Goal: Task Accomplishment & Management: Manage account settings

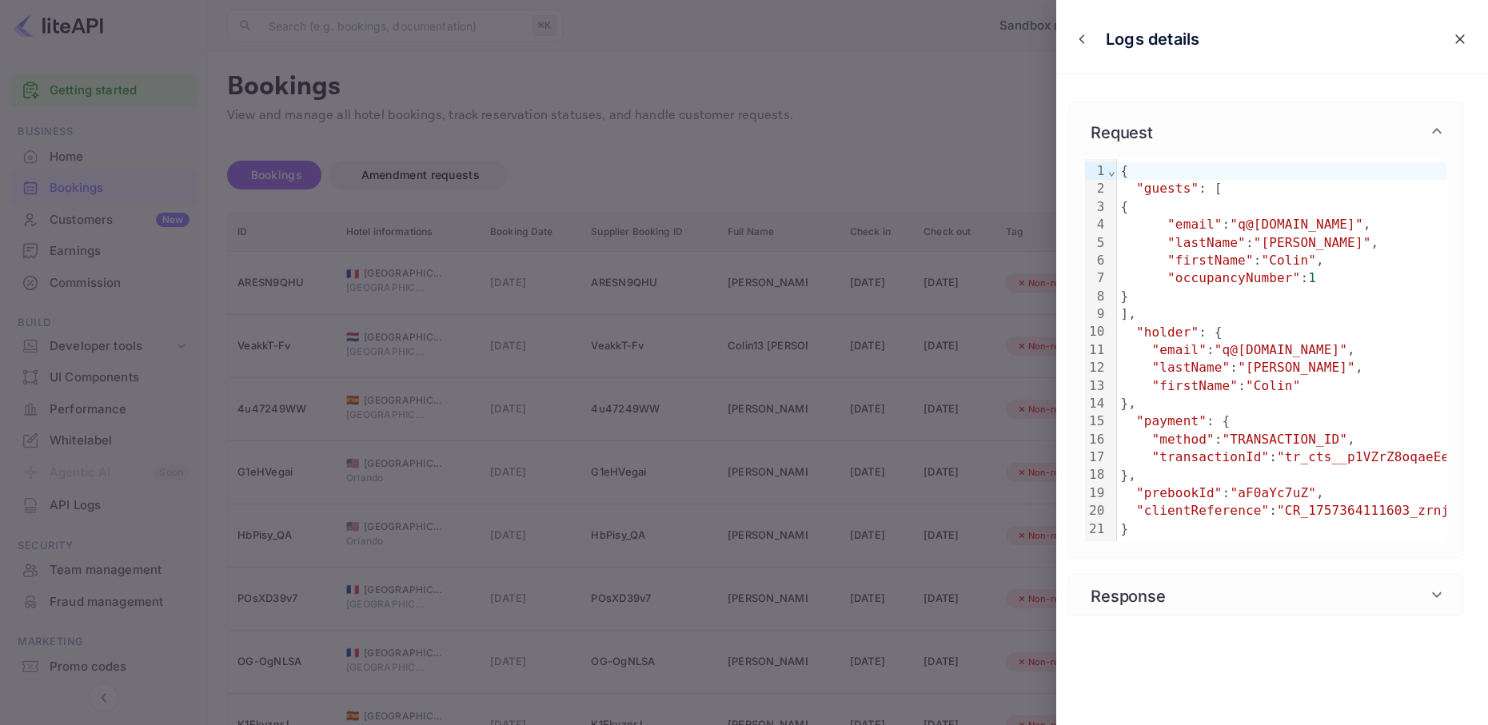
click at [1457, 39] on icon "close" at bounding box center [1460, 39] width 16 height 16
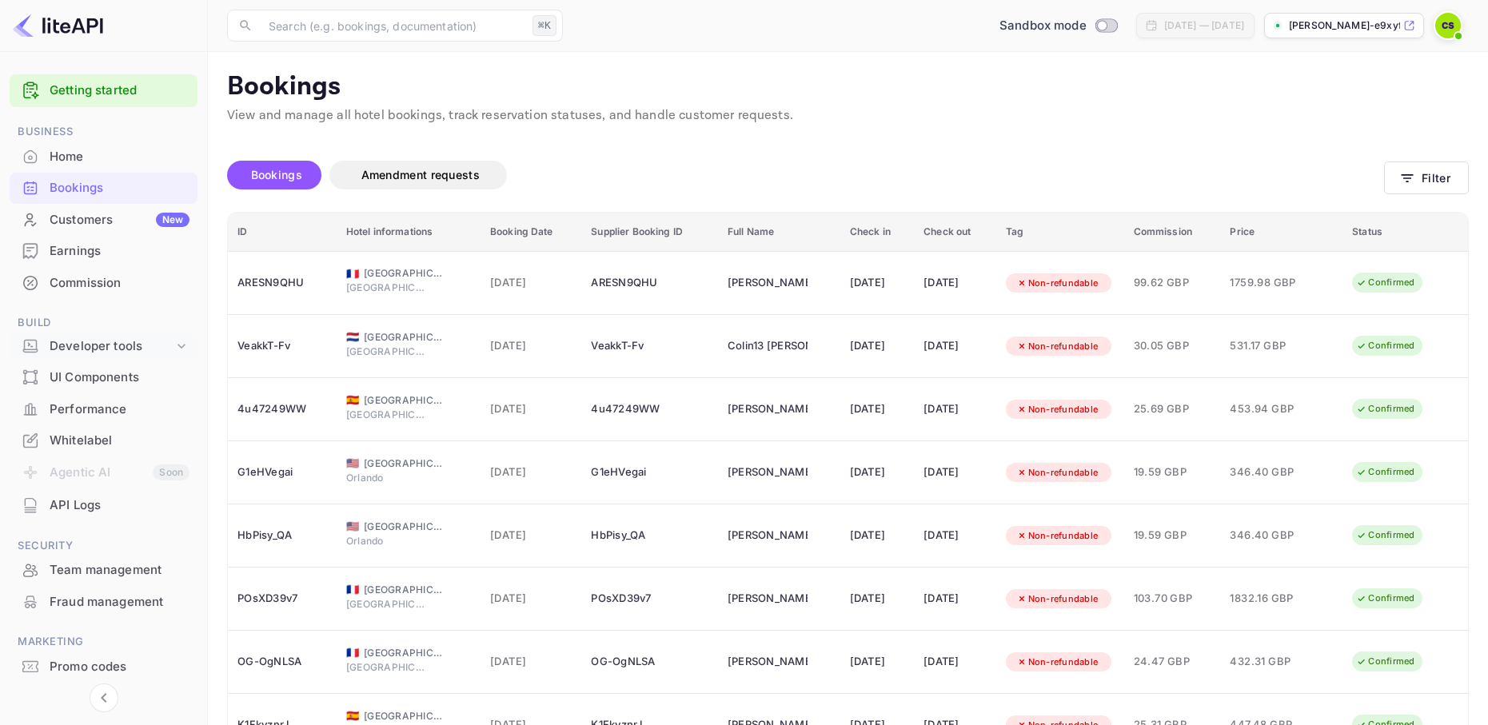
click at [110, 339] on div "Developer tools" at bounding box center [112, 346] width 124 height 18
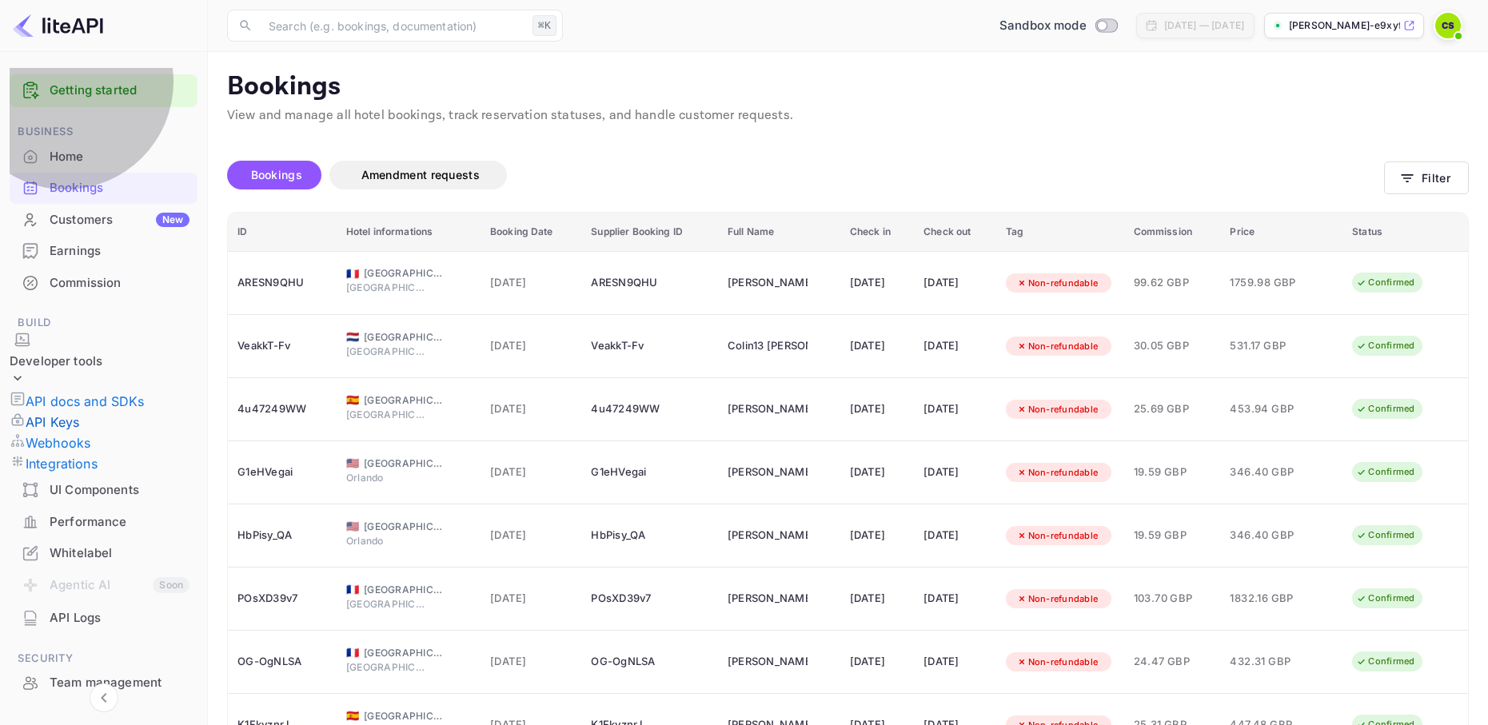
click at [79, 413] on p "API Keys" at bounding box center [53, 422] width 54 height 19
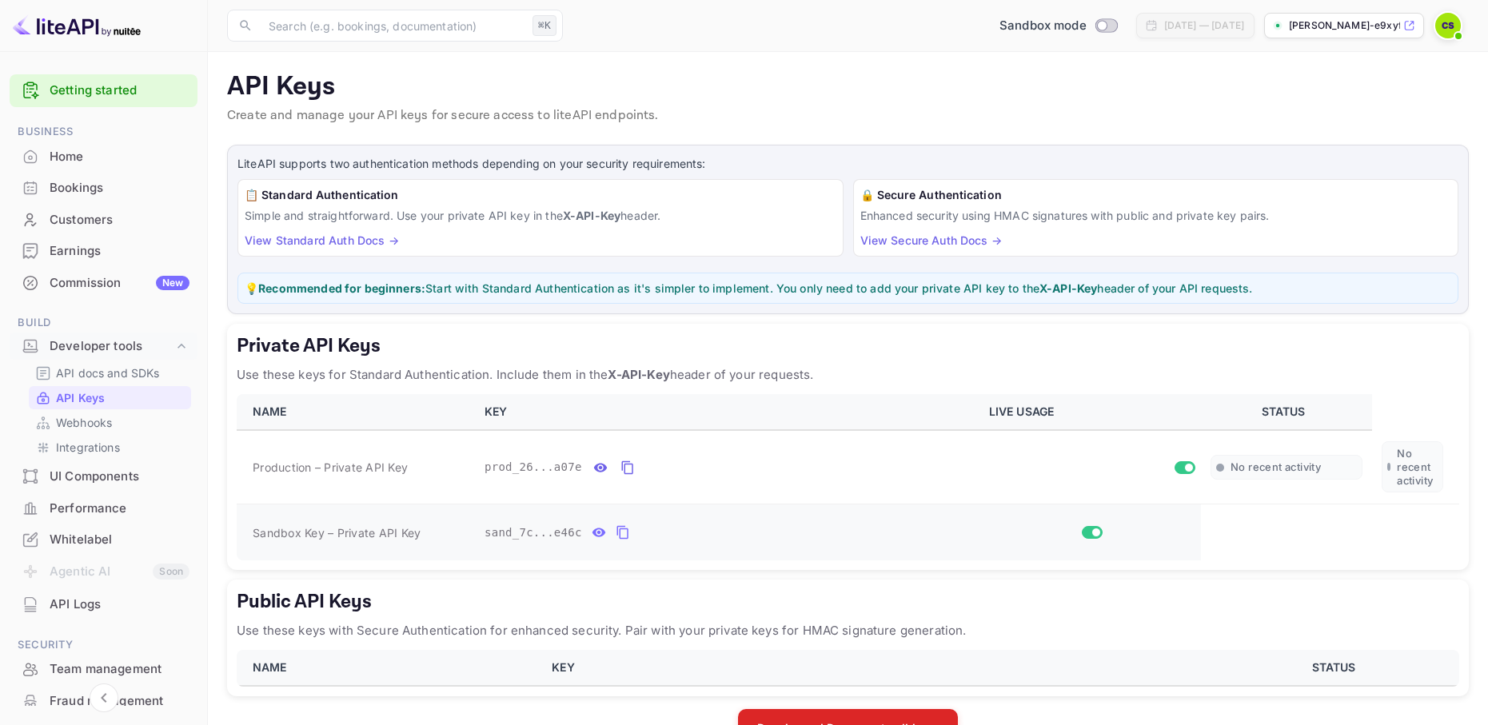
click at [625, 530] on icon "private api keys table" at bounding box center [623, 532] width 14 height 19
click at [115, 185] on div "Bookings" at bounding box center [120, 188] width 140 height 18
